Goal: Task Accomplishment & Management: Complete application form

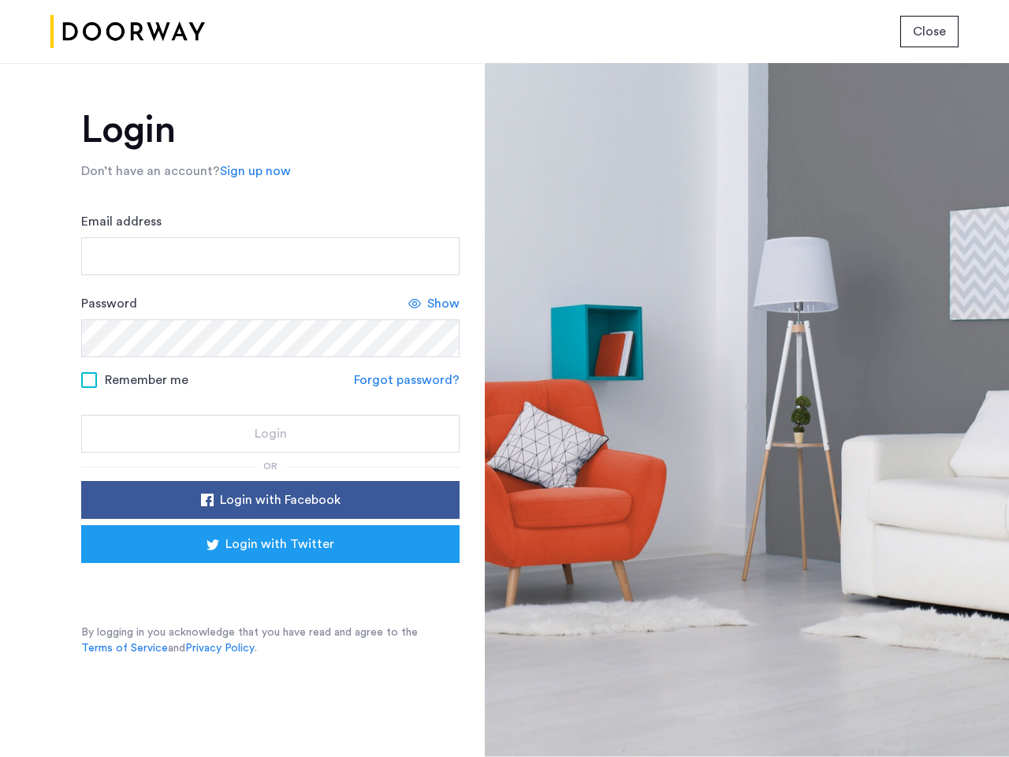
click at [929, 32] on span "Close" at bounding box center [929, 31] width 33 height 19
click at [251, 171] on link "Sign up now" at bounding box center [255, 171] width 71 height 19
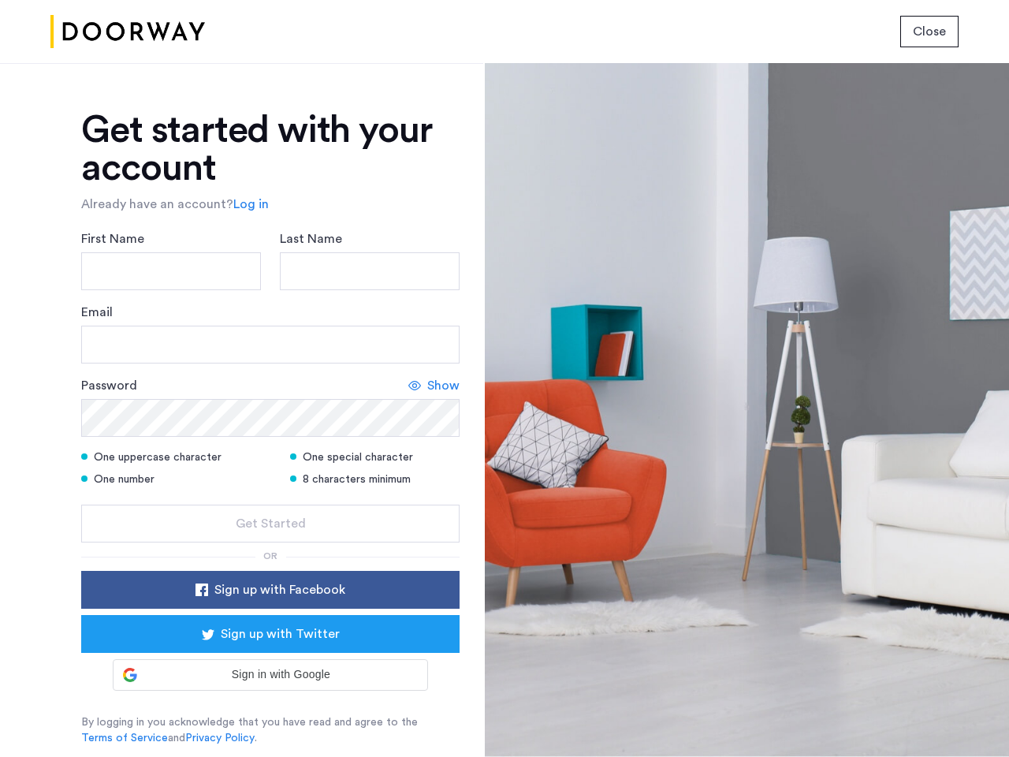
click at [434, 303] on div "Email" at bounding box center [270, 333] width 378 height 61
click at [409, 380] on icon at bounding box center [414, 385] width 13 height 13
click at [270, 500] on form "First Name Last Name Email Password Show One uppercase character One special ch…" at bounding box center [270, 385] width 378 height 313
click at [270, 544] on div "Get started with your account Already have an account? Log in First Name Last N…" at bounding box center [270, 428] width 378 height 634
